Goal: Task Accomplishment & Management: Complete application form

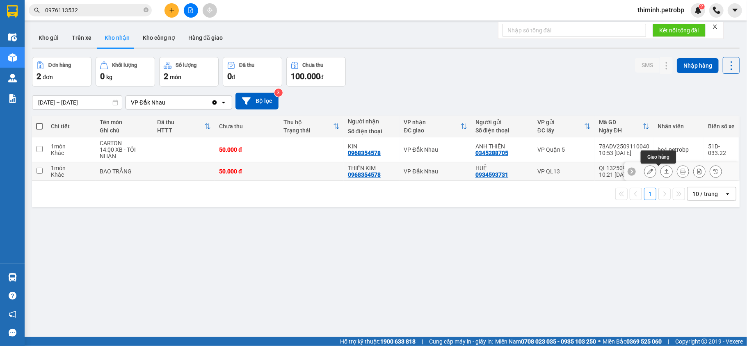
click at [664, 171] on icon at bounding box center [666, 171] width 5 height 5
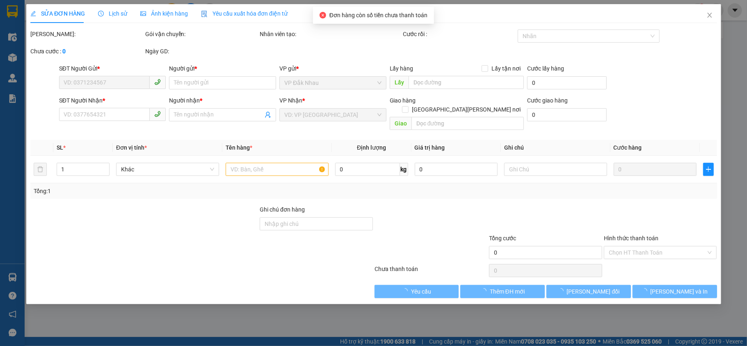
type input "0934593731"
type input "HUỆ"
type input "0968354578"
type input "THIÊN KIM"
type input "50.000"
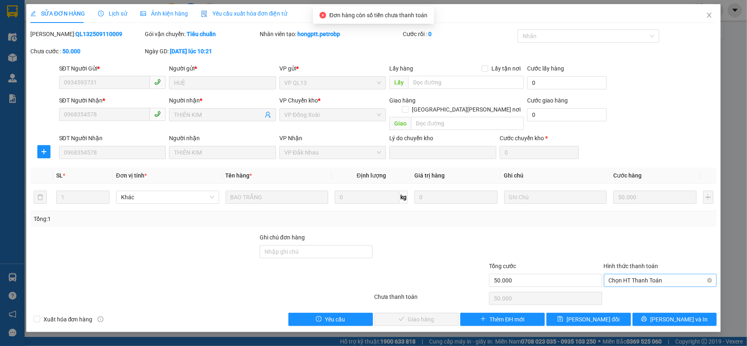
click at [648, 274] on span "Chọn HT Thanh Toán" at bounding box center [660, 280] width 103 height 12
click at [645, 289] on div "Tại văn phòng" at bounding box center [660, 288] width 103 height 9
type input "0"
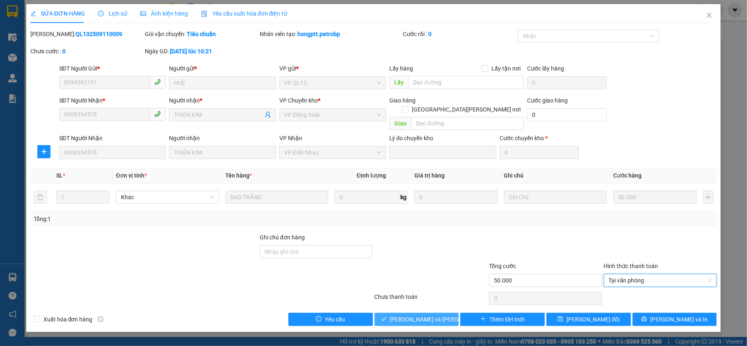
click at [429, 315] on span "[PERSON_NAME] và [PERSON_NAME] hàng" at bounding box center [445, 319] width 111 height 9
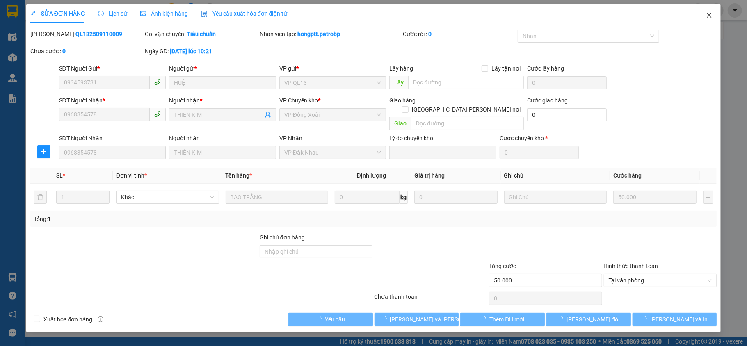
click at [704, 15] on span "Close" at bounding box center [709, 15] width 23 height 23
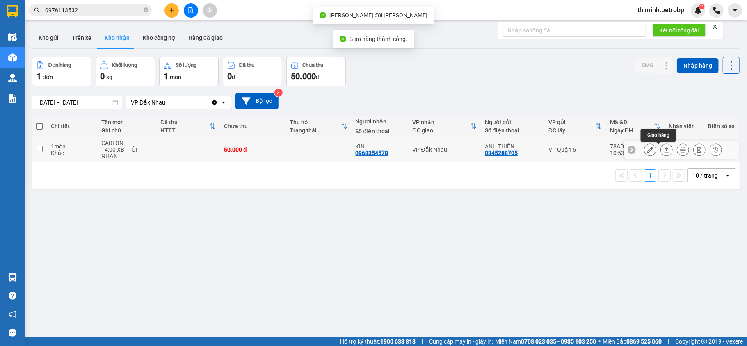
click at [663, 148] on icon at bounding box center [666, 150] width 6 height 6
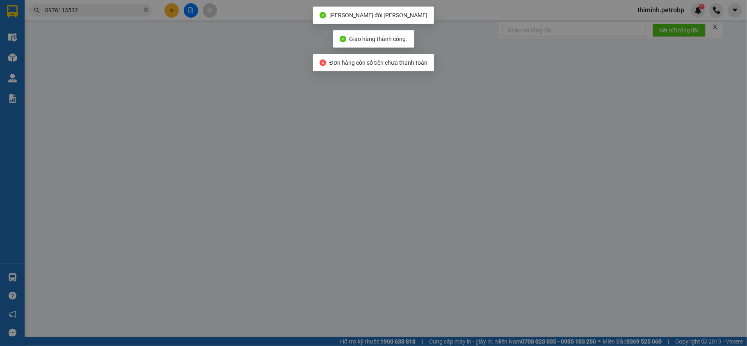
type input "0345288705"
type input "ANH THIÊN"
type input "0968354578"
type input "KIN"
type input "50.000"
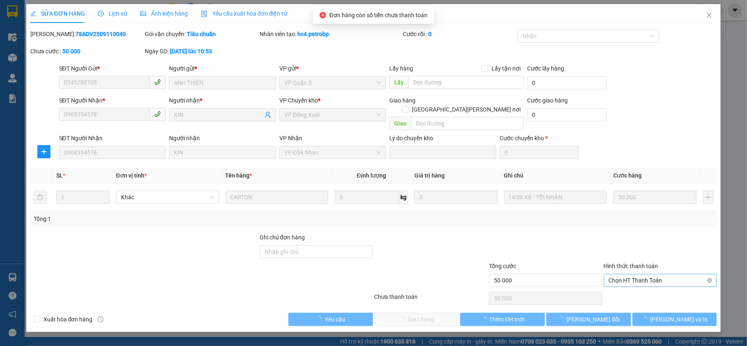
click at [648, 276] on span "Chọn HT Thanh Toán" at bounding box center [660, 280] width 103 height 12
click at [640, 290] on div "Tại văn phòng" at bounding box center [660, 288] width 103 height 9
type input "0"
click at [411, 315] on span "[PERSON_NAME] và [PERSON_NAME] hàng" at bounding box center [445, 319] width 111 height 9
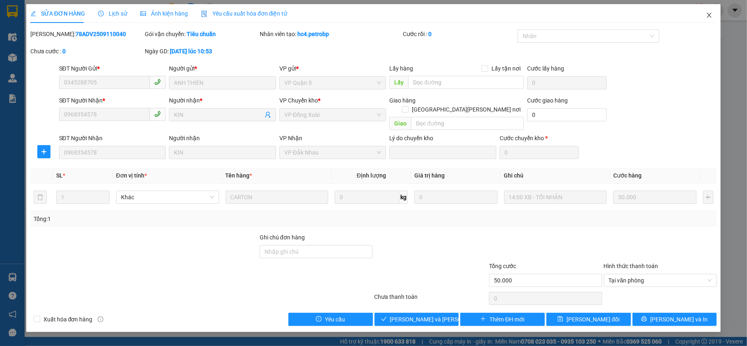
click at [702, 15] on span "Close" at bounding box center [709, 15] width 23 height 23
